Goal: Task Accomplishment & Management: Complete application form

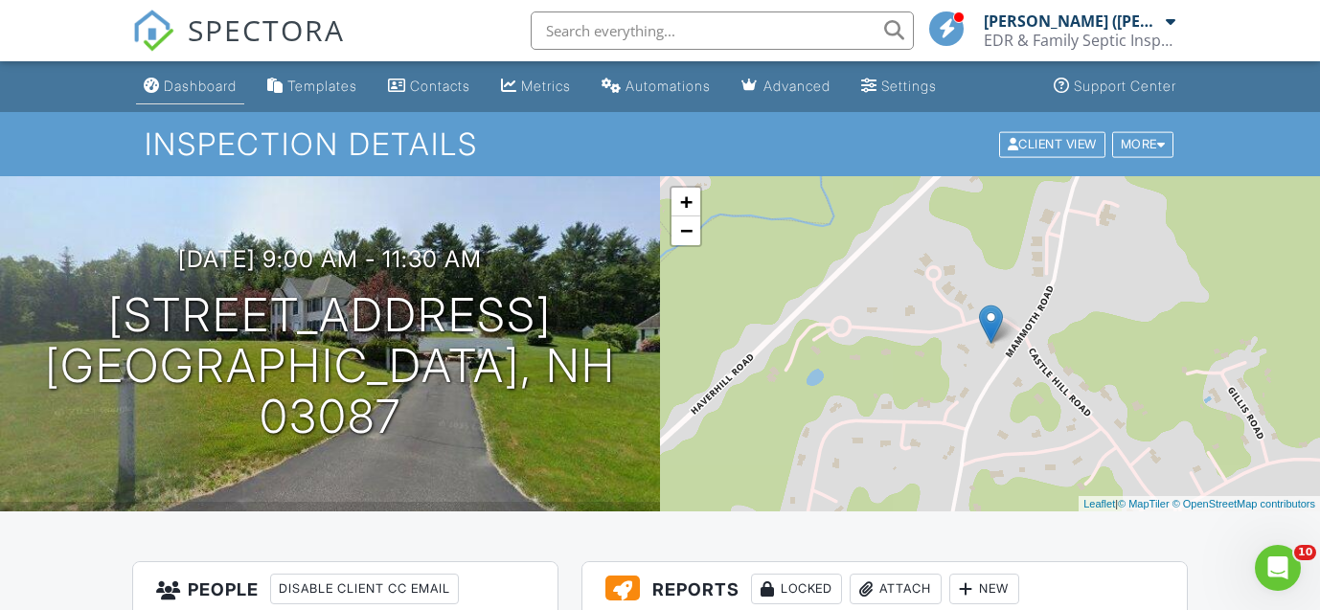
click at [198, 84] on div "Dashboard" at bounding box center [200, 86] width 73 height 16
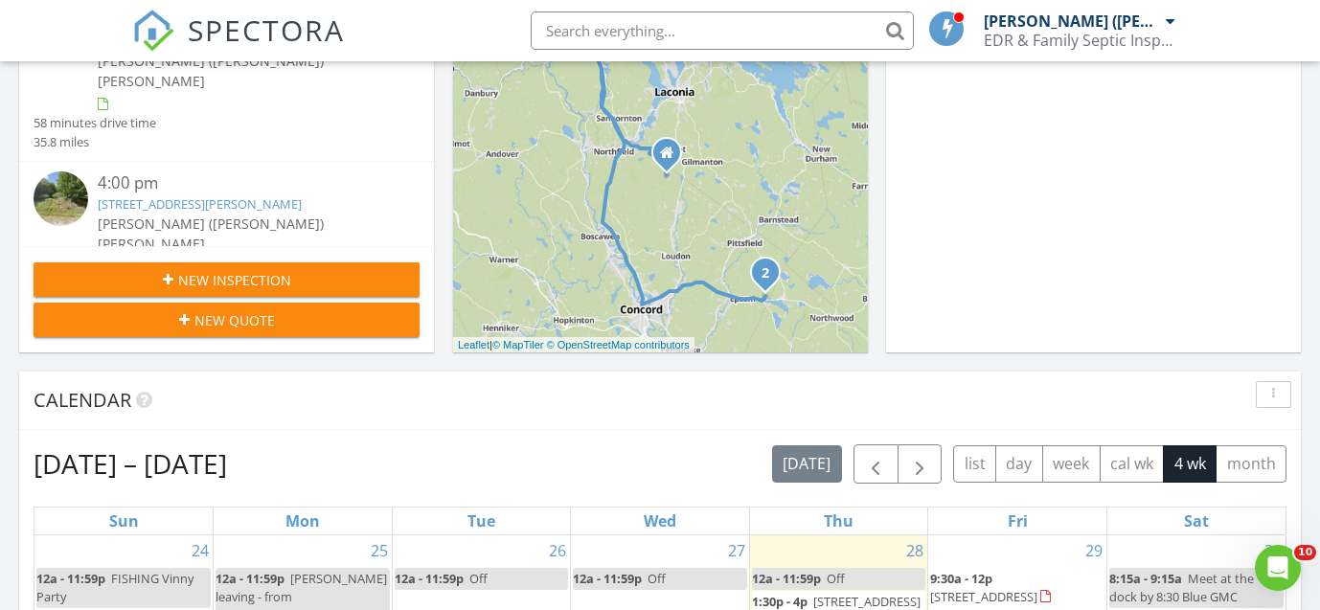
scroll to position [457, 0]
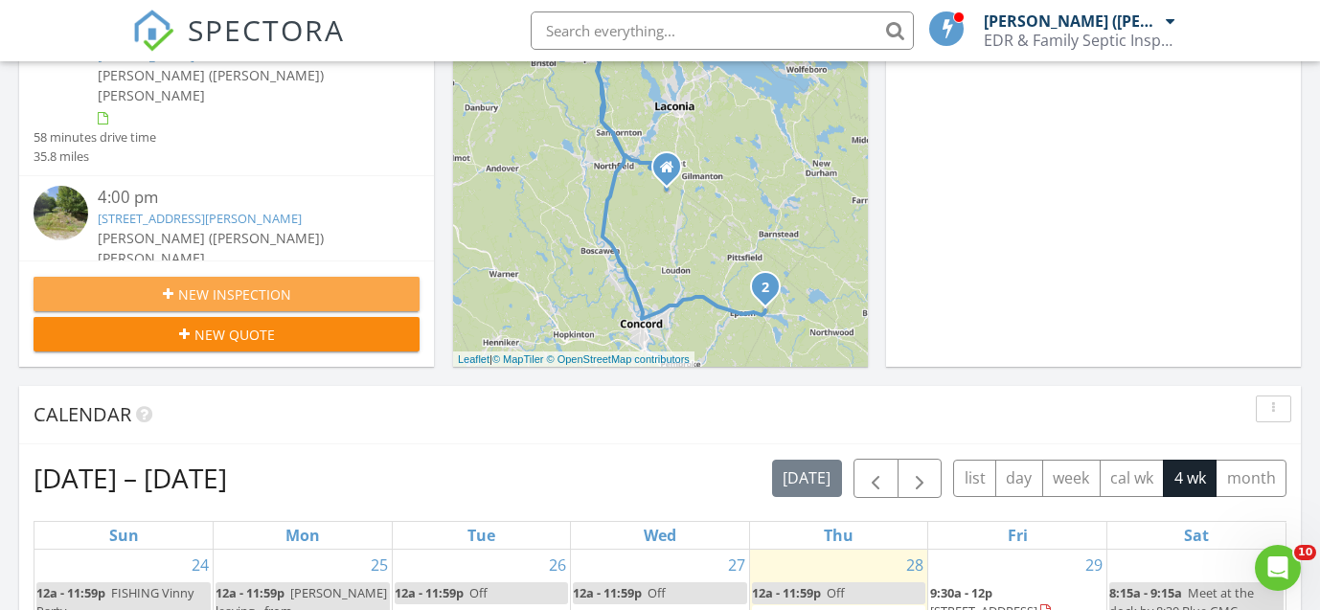
click at [203, 298] on span "New Inspection" at bounding box center [234, 294] width 113 height 20
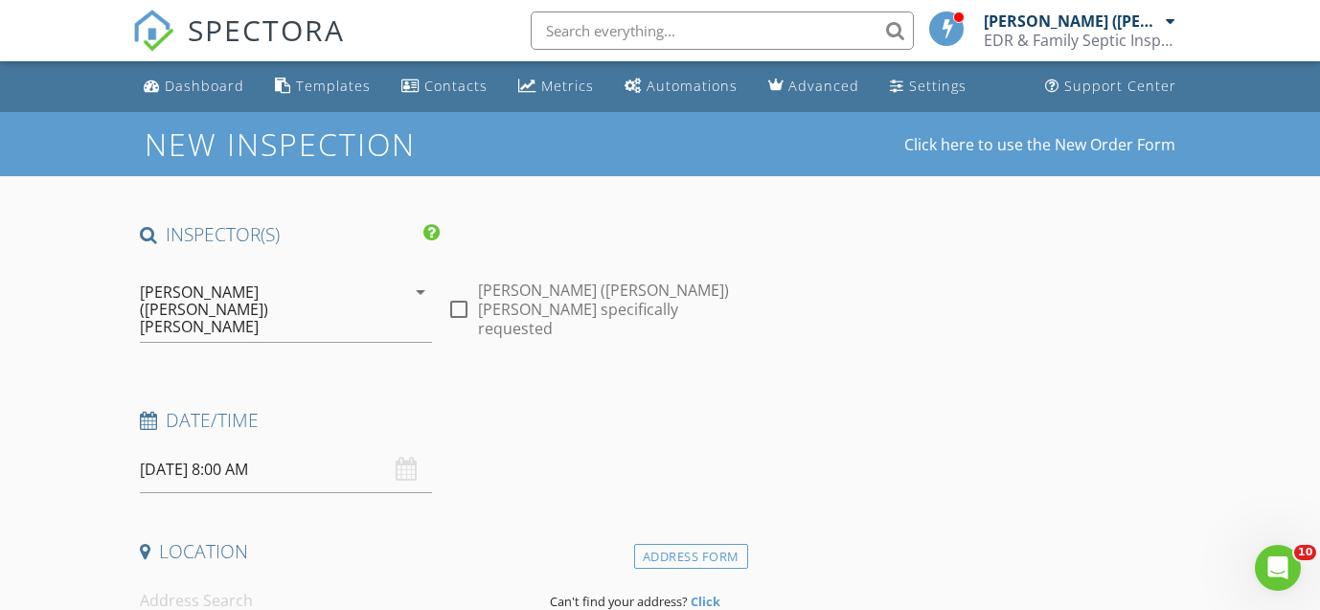
click at [200, 446] on input "08/29/2025 8:00 AM" at bounding box center [286, 469] width 293 height 47
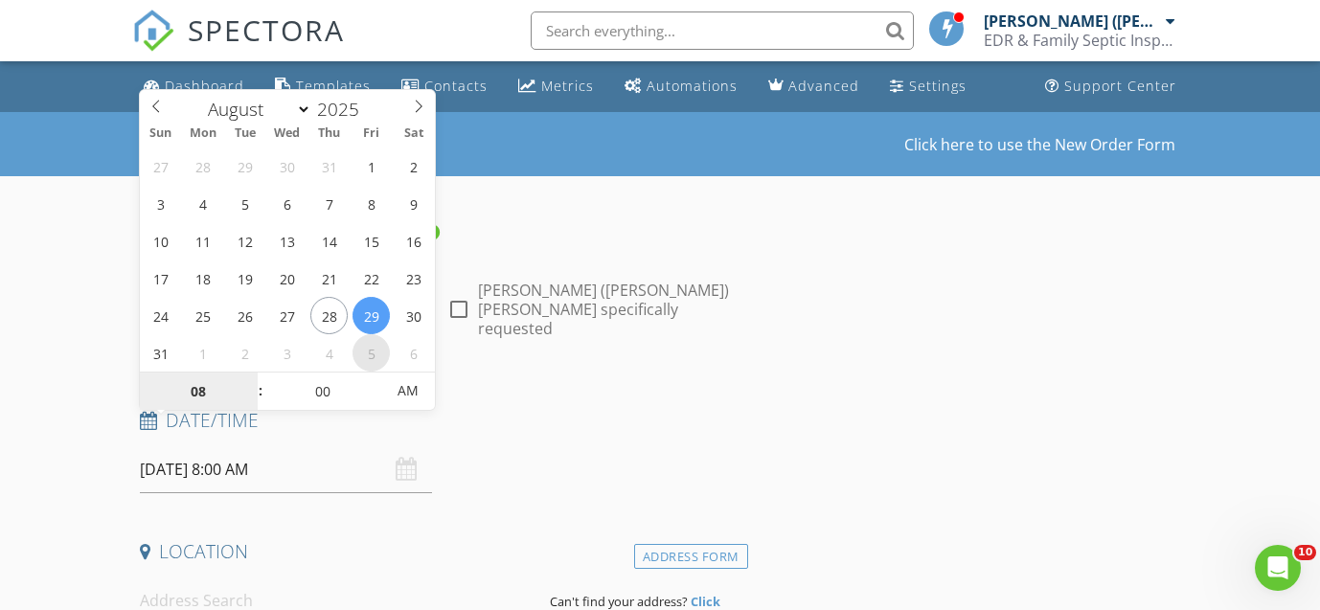
select select "8"
type input "09/05/2025 8:00 AM"
type input "09"
type input "09/05/2025 9:00 AM"
click at [251, 380] on span at bounding box center [250, 382] width 13 height 19
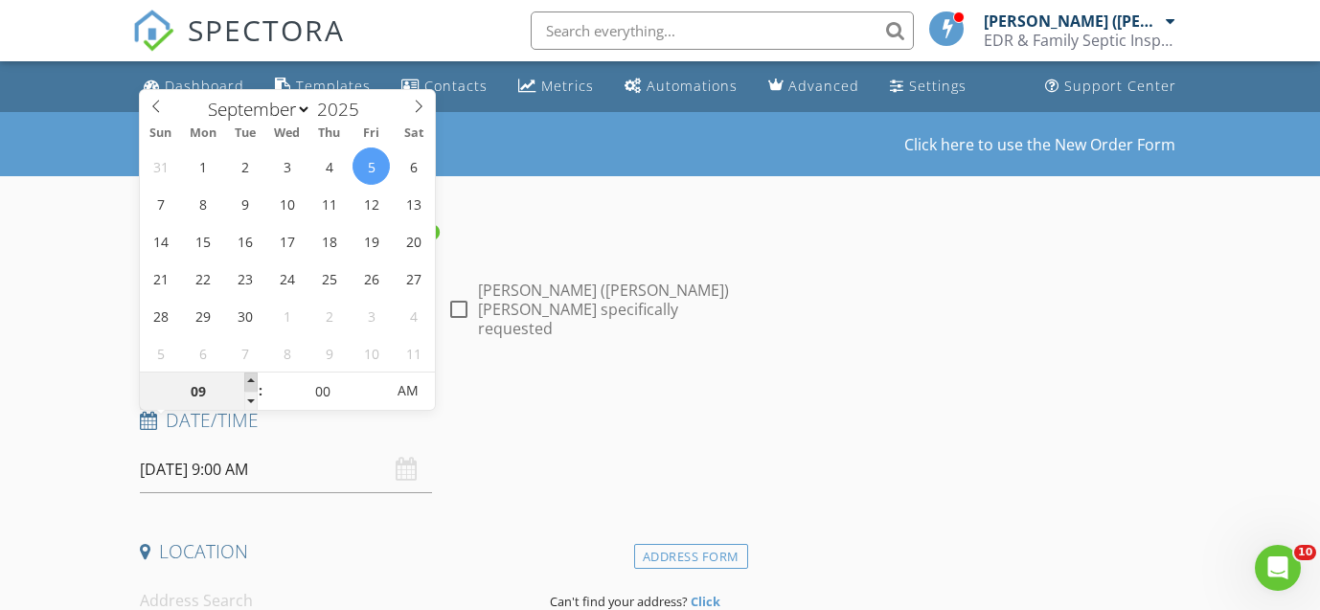
type input "10"
type input "09/05/2025 10:00 AM"
click at [251, 380] on span at bounding box center [250, 382] width 13 height 19
type input "11"
type input "09/05/2025 11:00 AM"
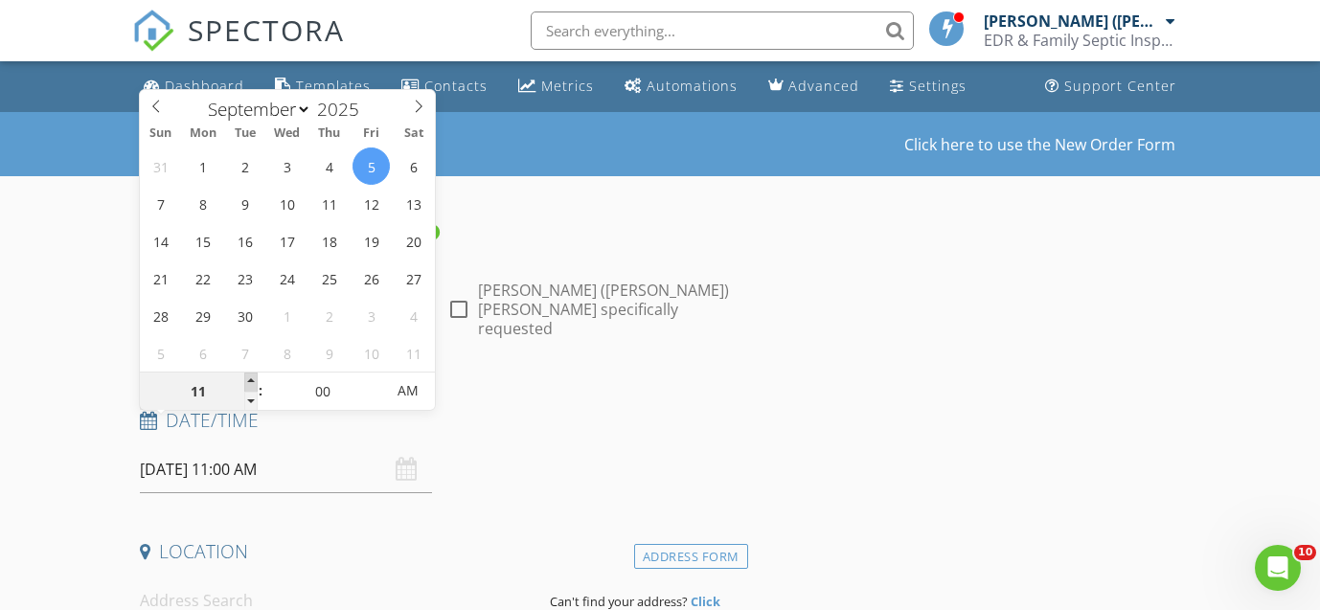
click at [251, 380] on span at bounding box center [250, 382] width 13 height 19
type input "12"
type input "09/05/2025 12:00 PM"
click at [251, 380] on span at bounding box center [250, 382] width 13 height 19
click at [187, 577] on input at bounding box center [338, 600] width 396 height 47
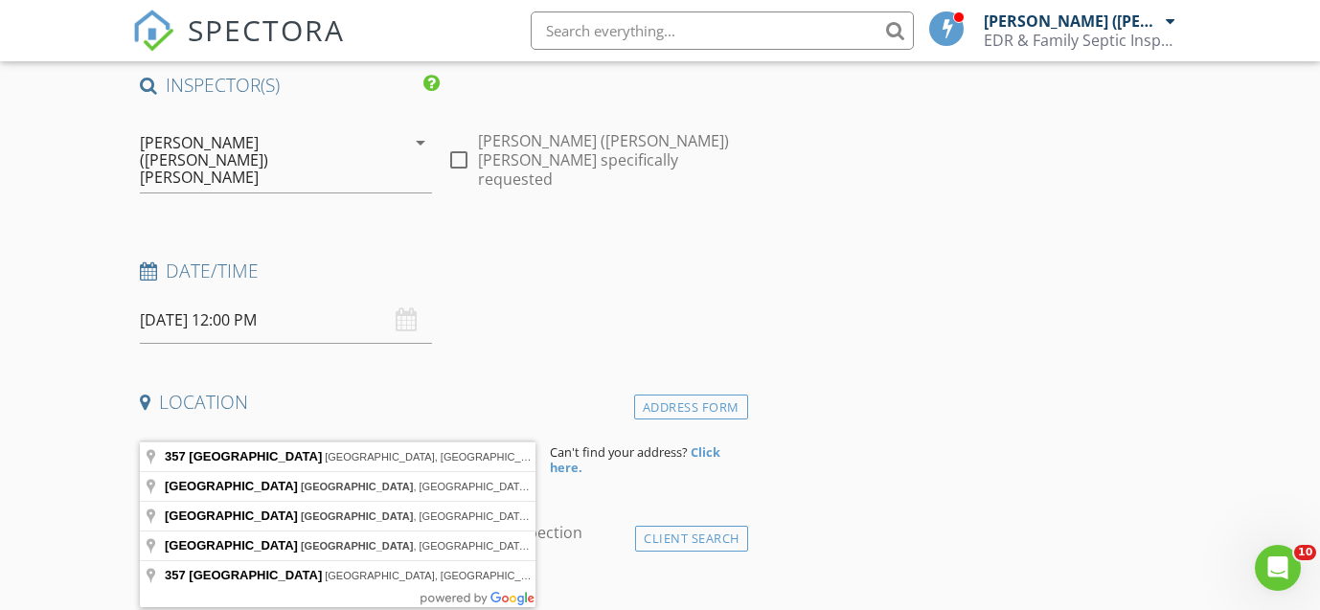
scroll to position [159, 0]
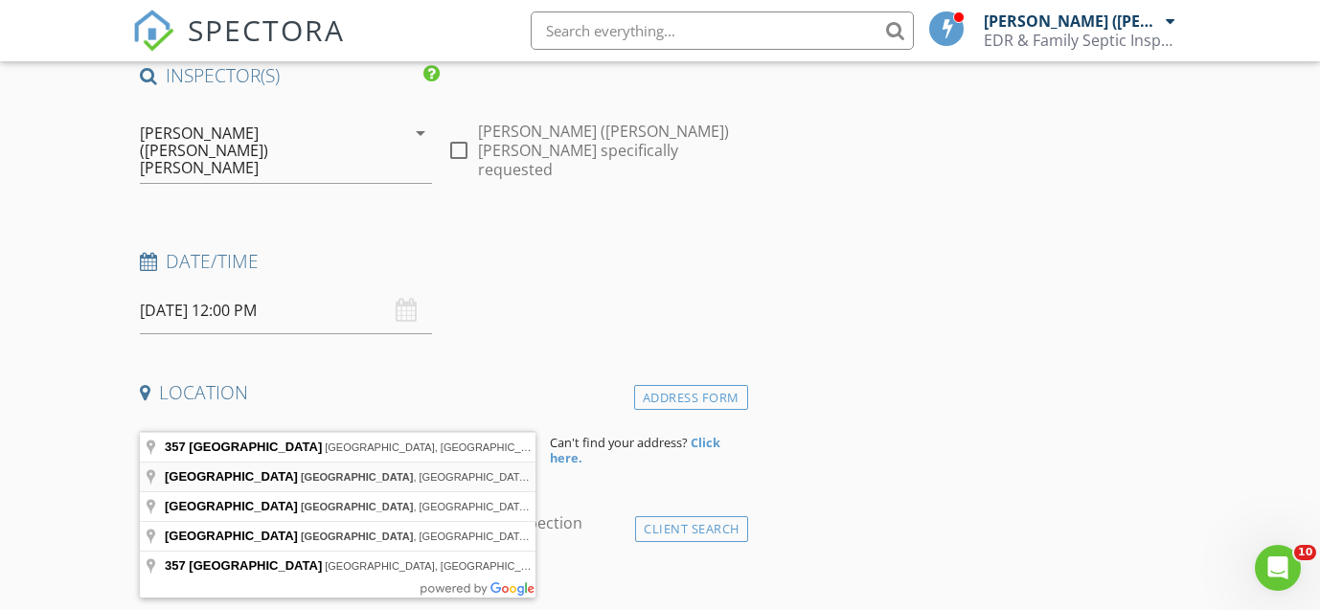
type input "357 Main Street, Springfield, NH, USA"
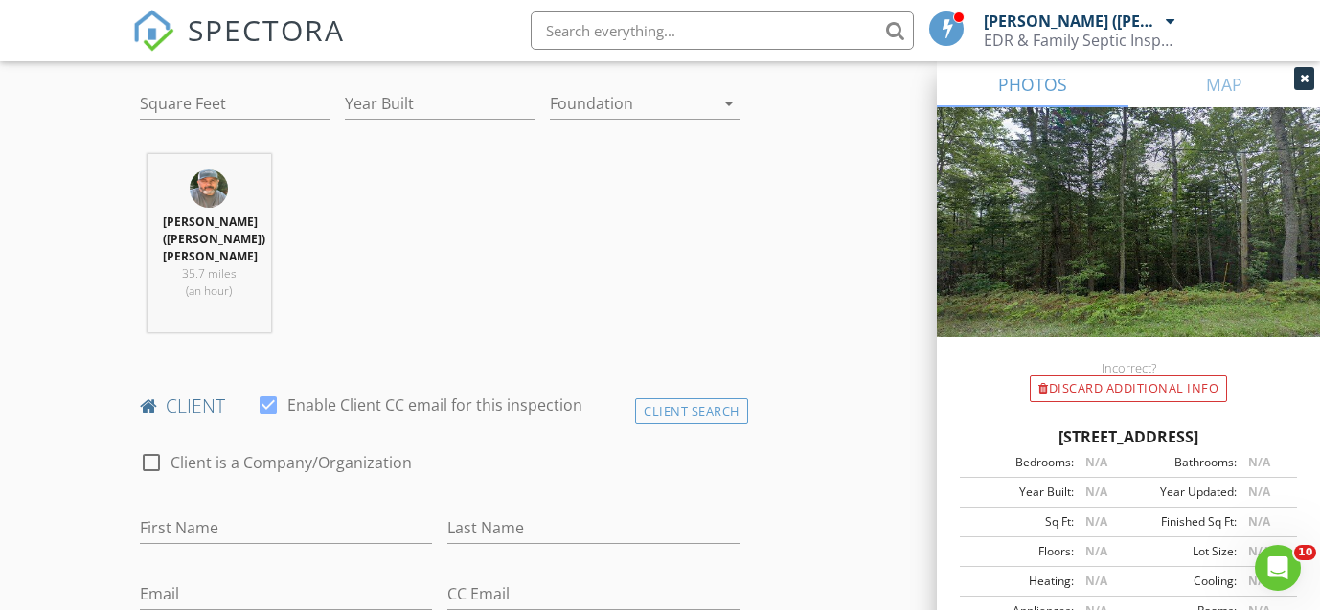
scroll to position [707, 0]
click at [206, 509] on input "First Name" at bounding box center [286, 525] width 293 height 32
type input "Monny"
click at [464, 509] on input "Last Name" at bounding box center [593, 525] width 293 height 32
type input "Chea"
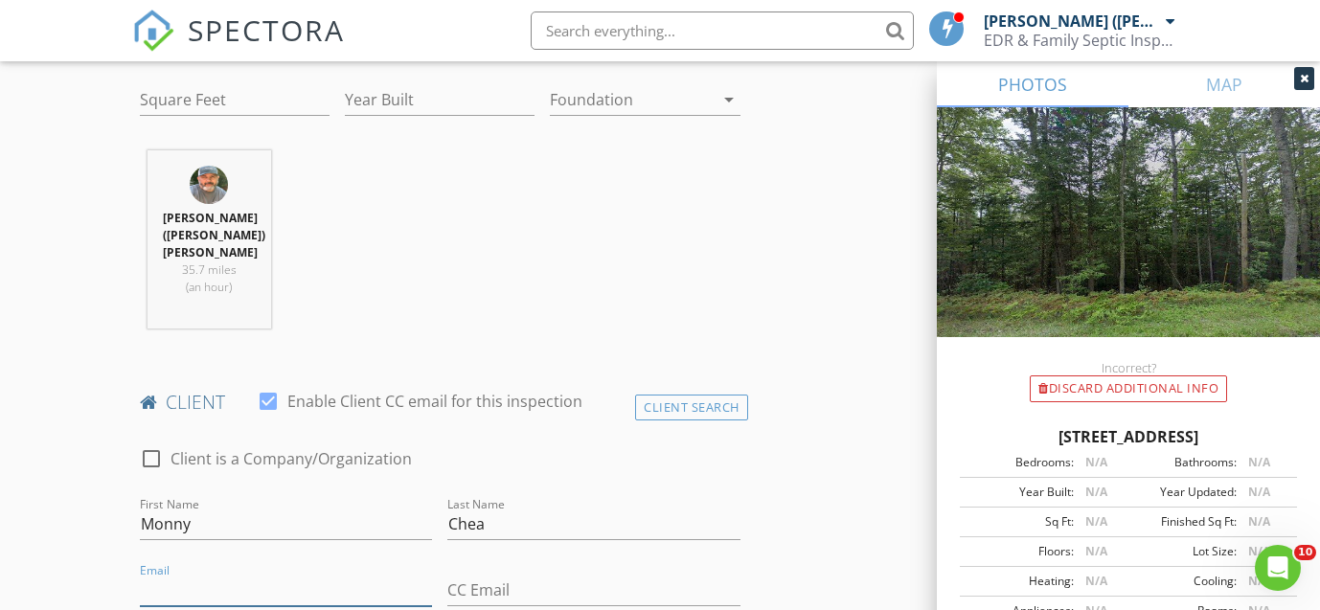
click at [165, 575] on input "Email" at bounding box center [286, 591] width 293 height 32
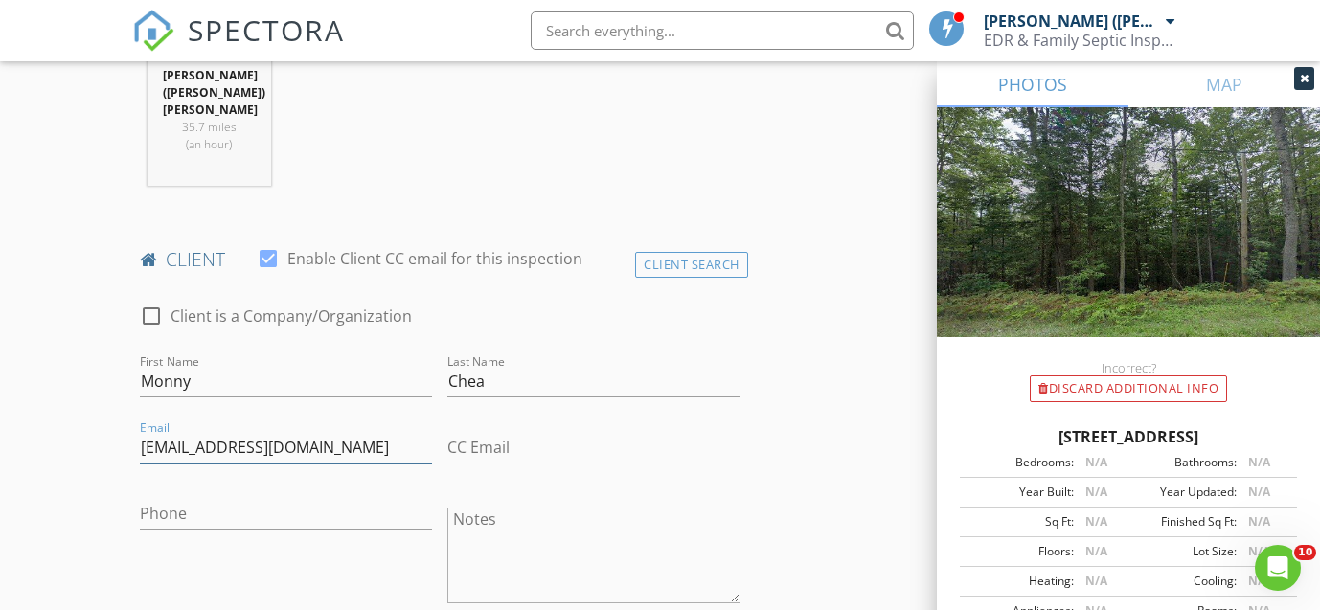
scroll to position [875, 0]
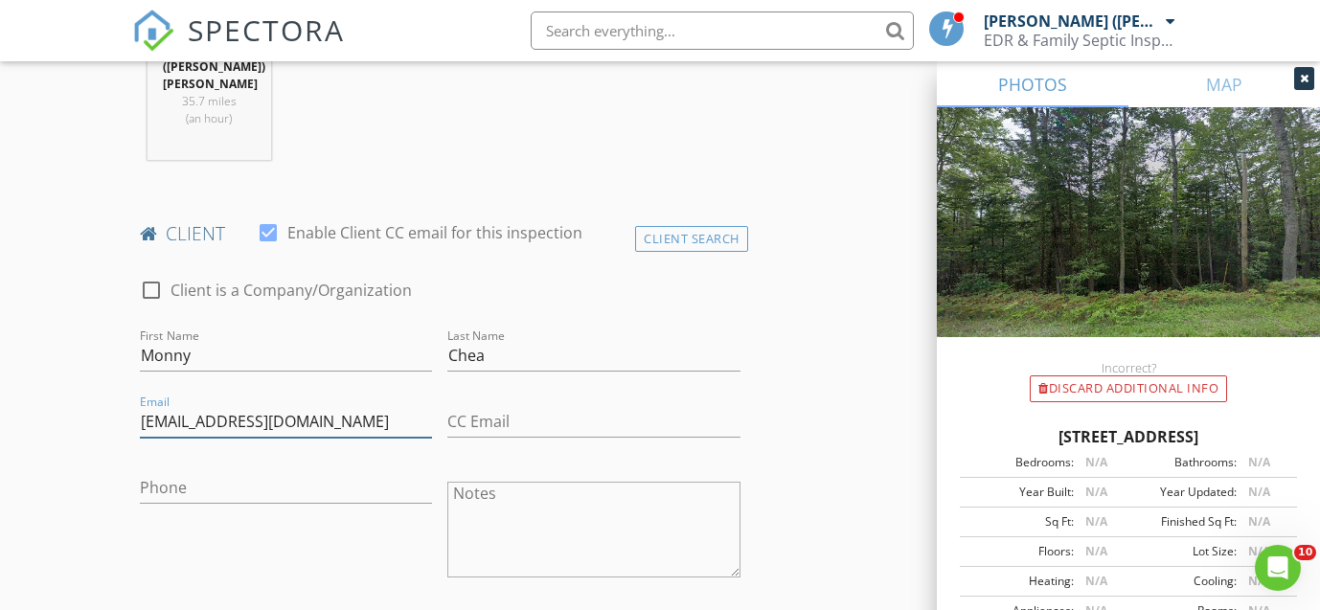
type input "chea.monny1915@gmail.com"
click at [162, 472] on input "Phone" at bounding box center [286, 488] width 293 height 32
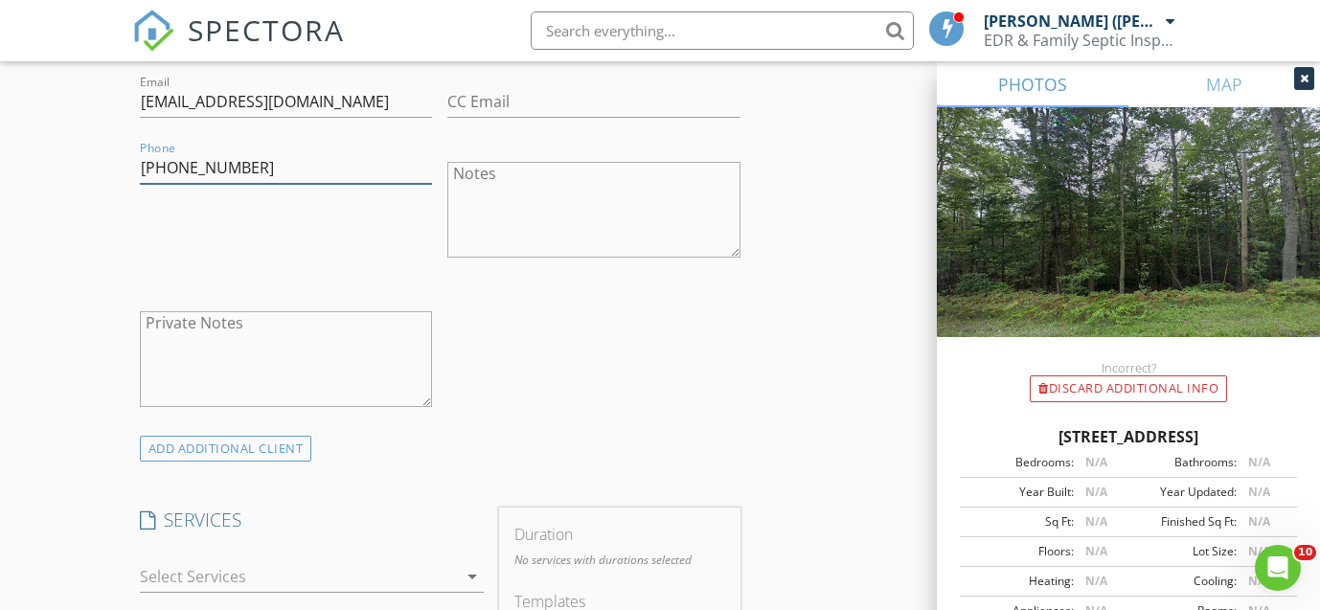
scroll to position [1267, 0]
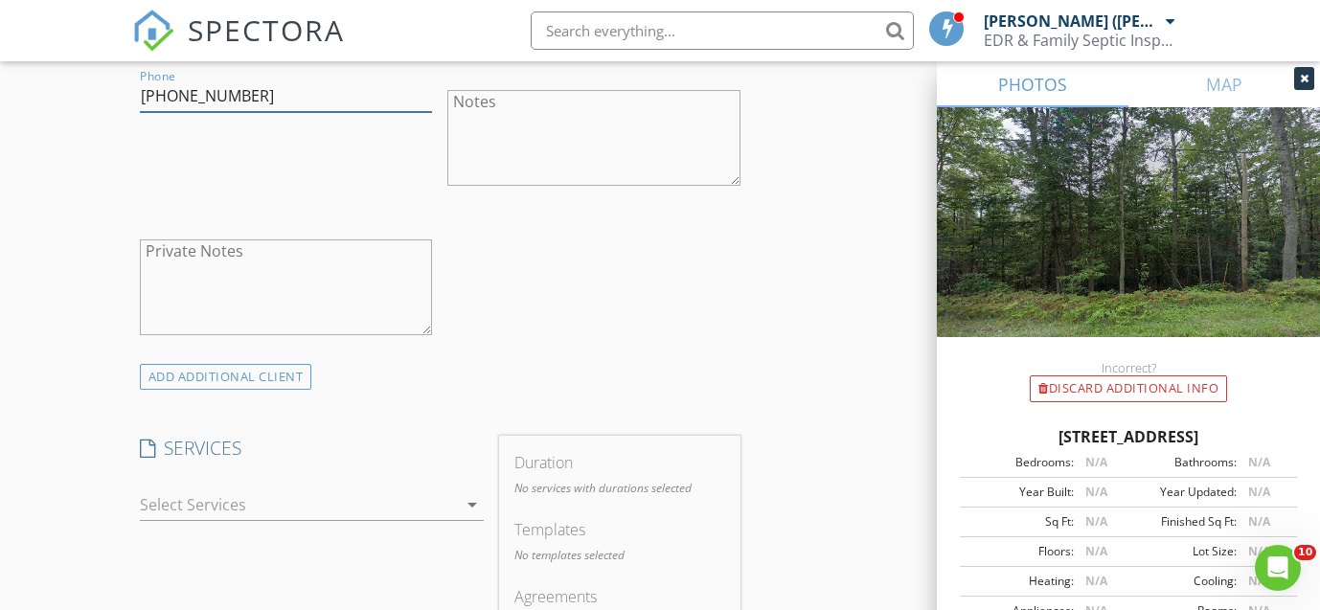
type input "978-770-9713"
click at [151, 489] on div at bounding box center [298, 504] width 317 height 31
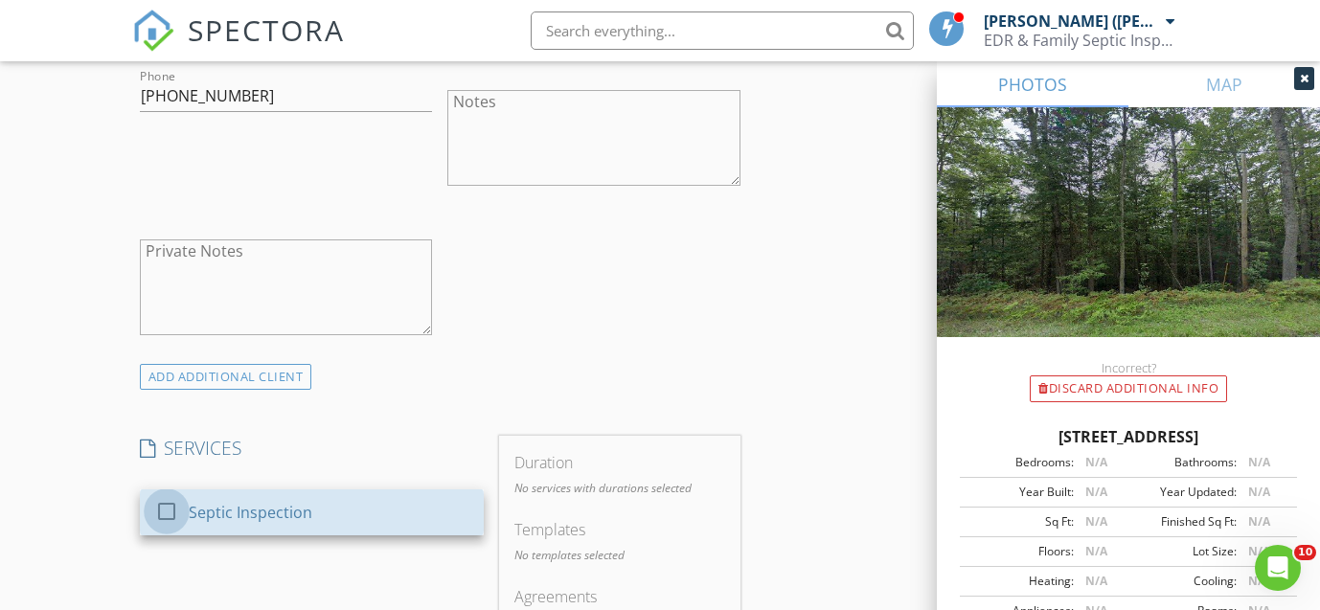
click at [151, 495] on div at bounding box center [166, 511] width 33 height 33
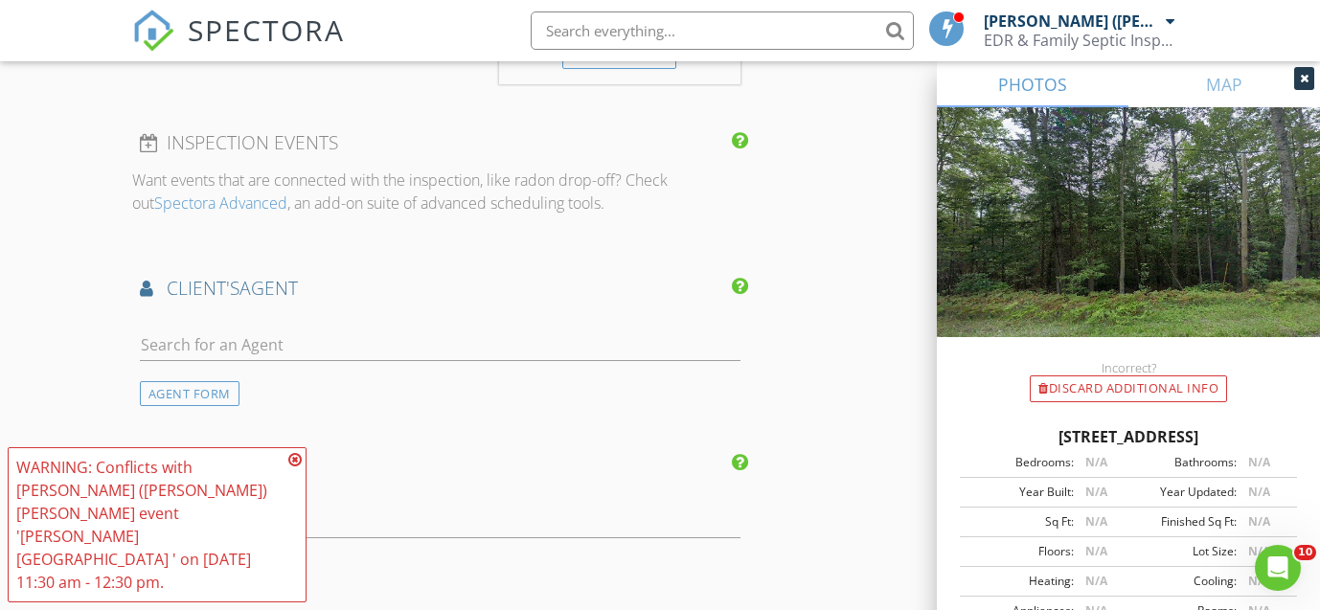
scroll to position [1892, 0]
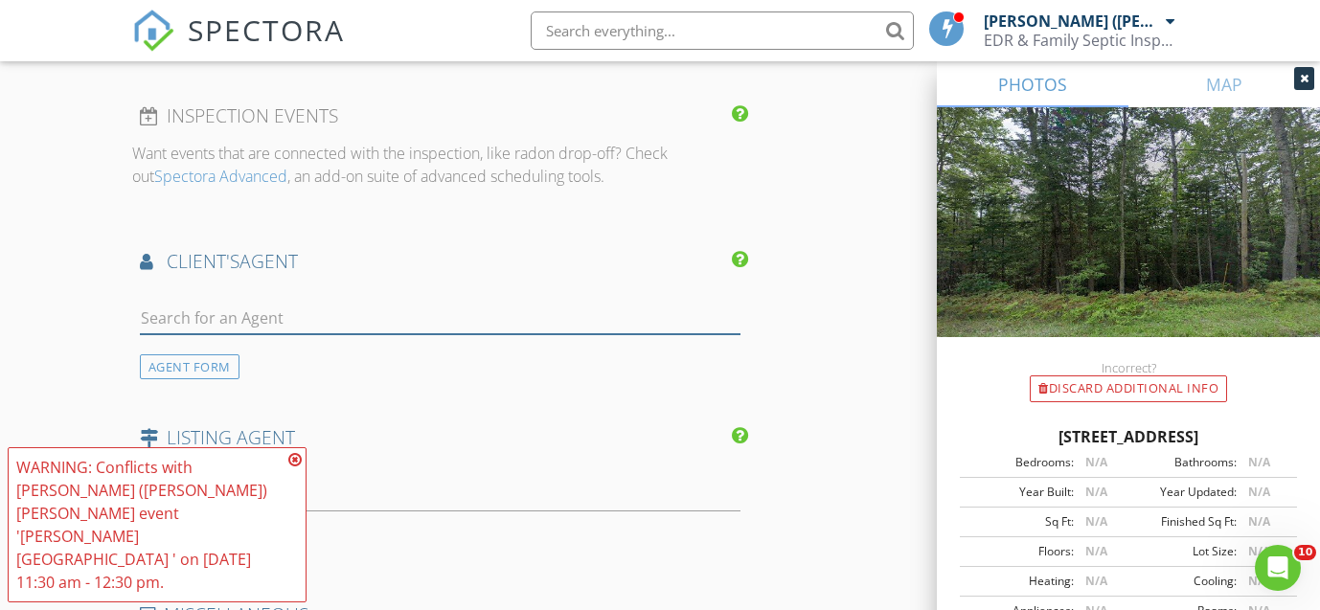
click at [175, 303] on input "text" at bounding box center [440, 319] width 600 height 32
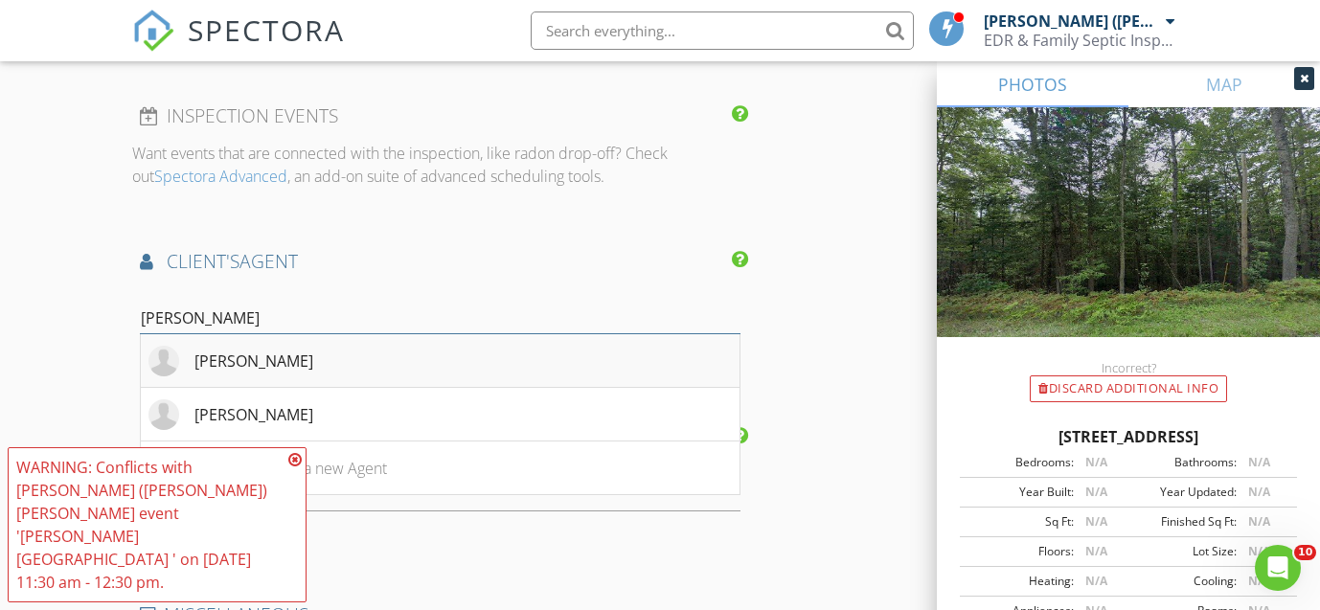
type input "Denis"
click at [289, 350] on div "Denise Morrison" at bounding box center [253, 361] width 119 height 23
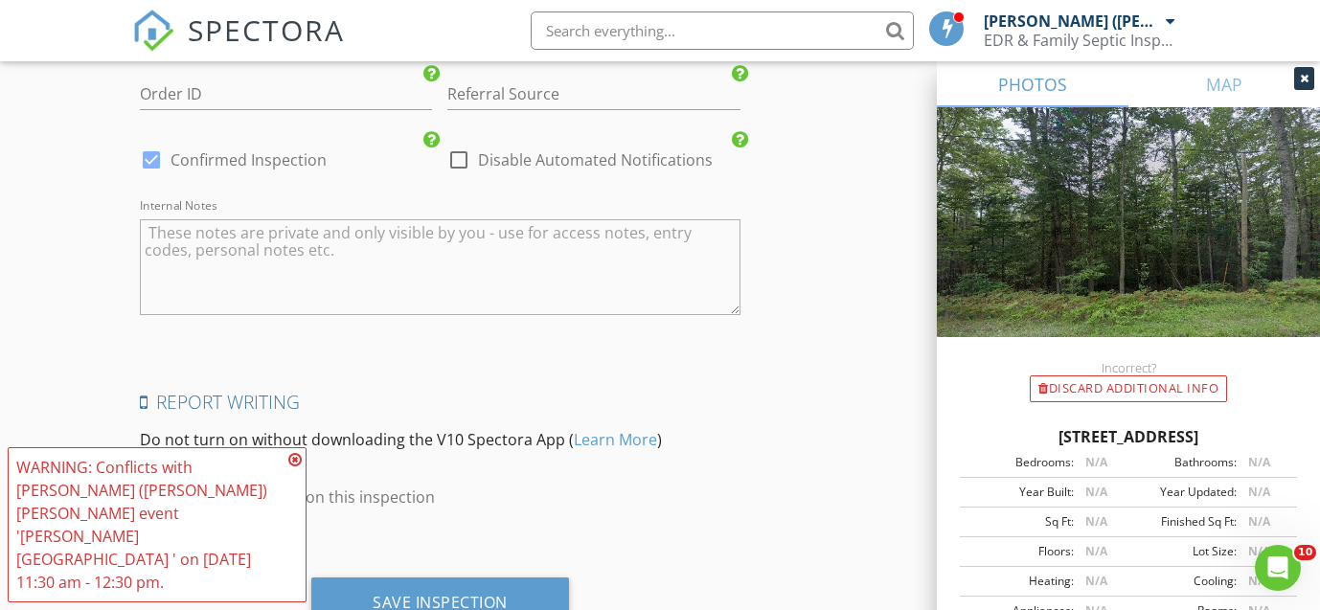
scroll to position [2932, 0]
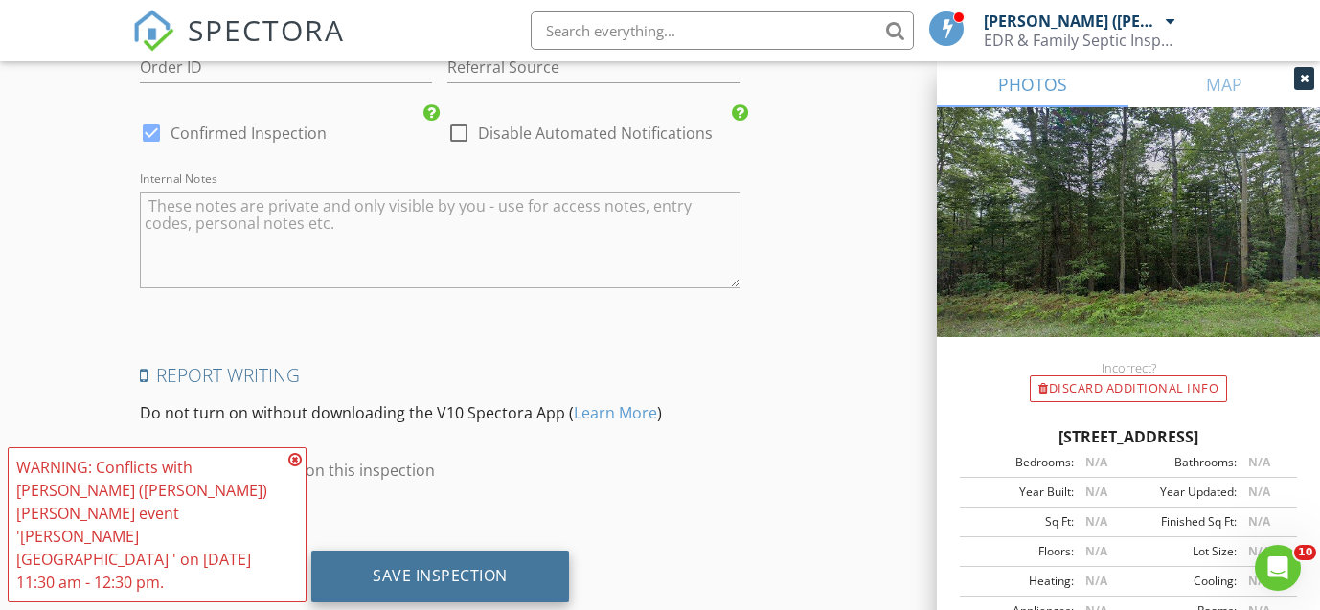
click at [393, 566] on div "Save Inspection" at bounding box center [440, 575] width 135 height 19
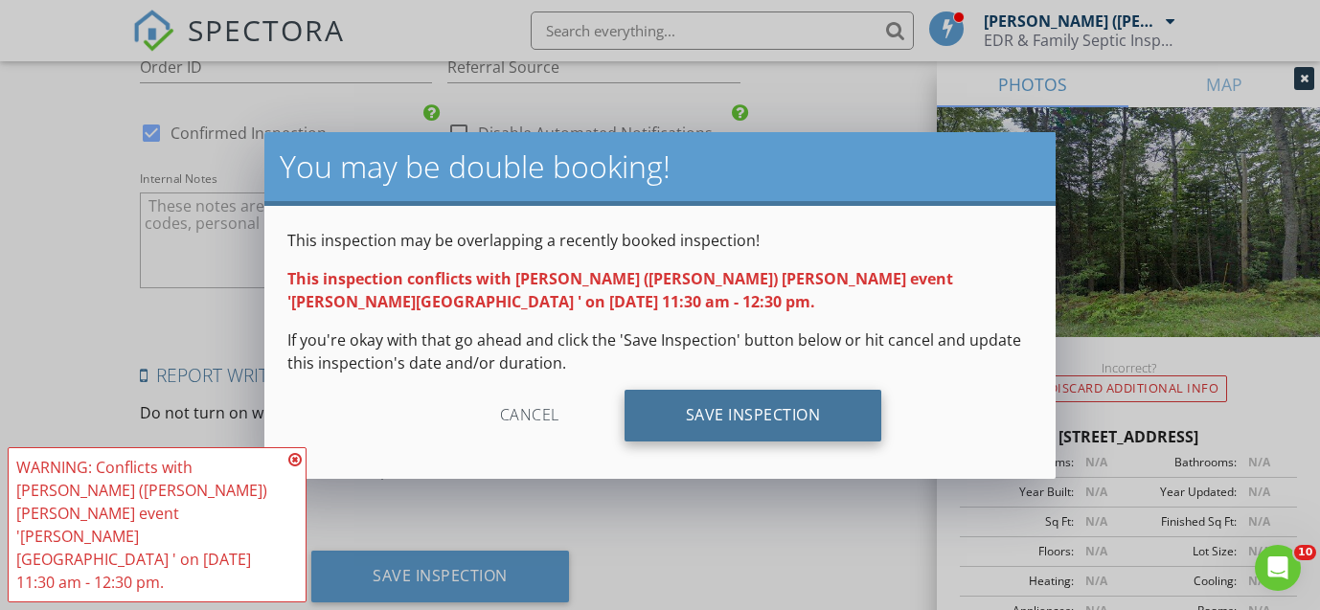
click at [697, 418] on div "Save Inspection" at bounding box center [753, 416] width 258 height 52
